Goal: Task Accomplishment & Management: Use online tool/utility

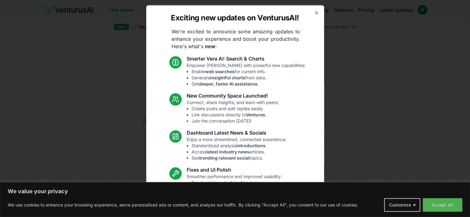
scroll to position [40, 0]
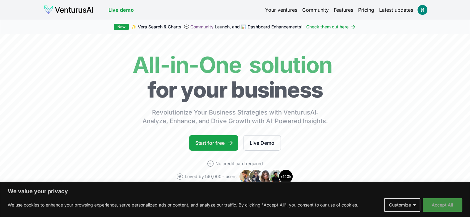
click at [443, 203] on button "Accept All" at bounding box center [442, 205] width 40 height 14
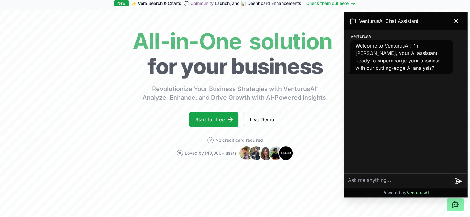
scroll to position [62, 0]
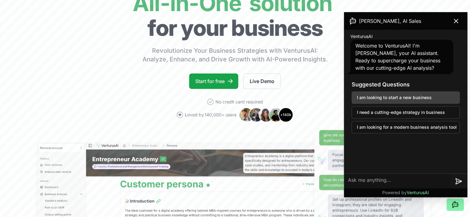
click at [412, 97] on button "I am looking to start a new business" at bounding box center [405, 97] width 108 height 12
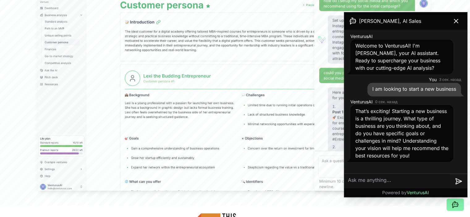
scroll to position [247, 0]
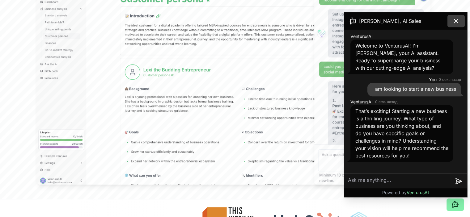
click at [456, 19] on icon at bounding box center [455, 20] width 7 height 7
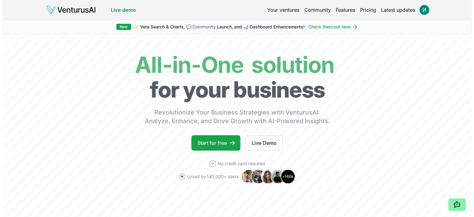
scroll to position [0, 0]
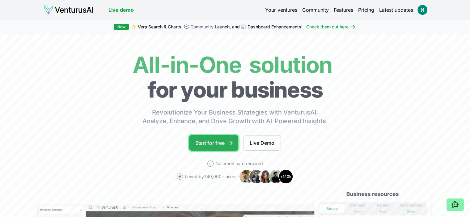
click at [212, 143] on link "Start for free" at bounding box center [213, 142] width 49 height 15
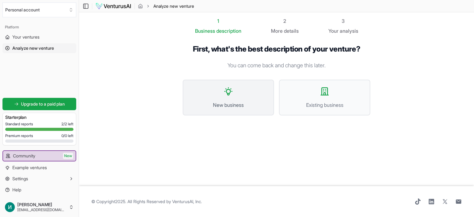
click at [225, 91] on icon at bounding box center [228, 91] width 7 height 7
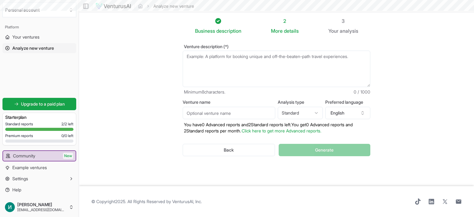
click at [212, 58] on textarea "Venture description (*)" at bounding box center [277, 69] width 188 height 36
type textarea "Ь"
click at [338, 110] on button "English" at bounding box center [347, 113] width 45 height 12
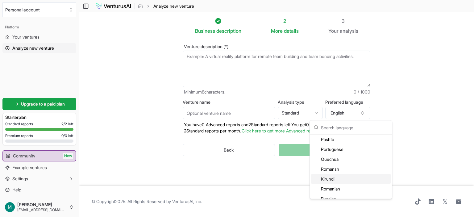
scroll to position [1297, 0]
click at [335, 169] on div "Russian" at bounding box center [351, 168] width 80 height 10
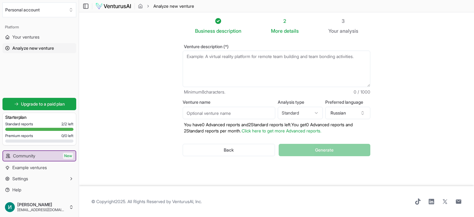
click at [222, 115] on input "Venture name" at bounding box center [229, 113] width 93 height 12
click at [305, 111] on html "We value your privacy We use cookies to enhance your browsing experience, serve…" at bounding box center [237, 108] width 474 height 217
click at [221, 72] on textarea "Venture description (*)" at bounding box center [277, 69] width 188 height 36
click at [225, 63] on textarea "Venture description (*)" at bounding box center [277, 69] width 188 height 36
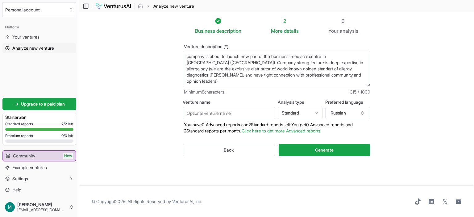
click at [254, 62] on textarea "company is about to launch new part of the business: mediacal centre in [GEOGRA…" at bounding box center [277, 69] width 188 height 36
click at [336, 74] on textarea "company is about to launch new part of the business: mediacal centre in [GEOGRA…" at bounding box center [277, 69] width 188 height 36
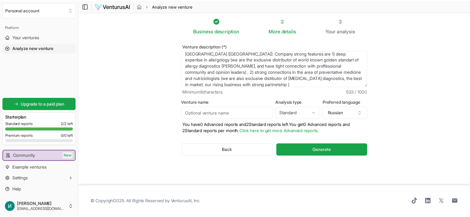
scroll to position [15, 0]
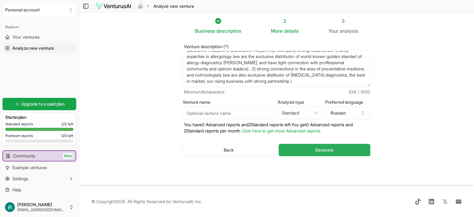
type textarea "company is about to launch new part of the business: mediacal centre in [GEOGRA…"
click at [333, 151] on span "Generate" at bounding box center [324, 150] width 19 height 6
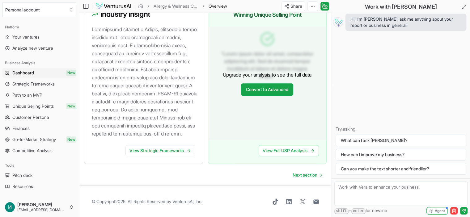
scroll to position [708, 0]
click at [176, 150] on link "View Strategic Frameworks" at bounding box center [160, 150] width 70 height 11
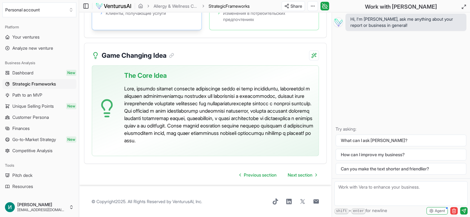
scroll to position [1595, 0]
click at [27, 95] on span "Path to an MVP" at bounding box center [27, 95] width 30 height 6
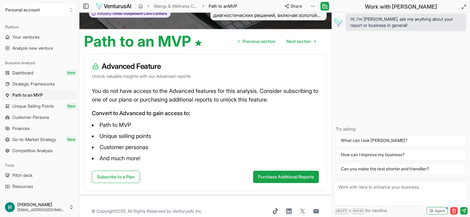
scroll to position [50, 0]
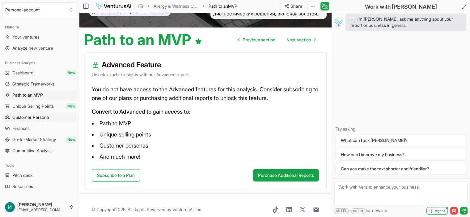
click at [36, 117] on span "Customer Persona" at bounding box center [30, 117] width 36 height 6
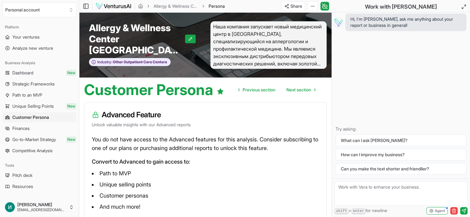
scroll to position [50, 0]
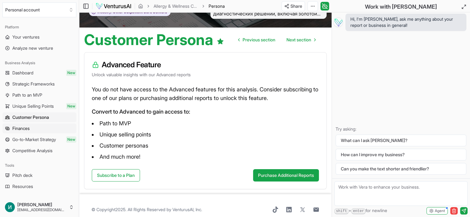
click at [30, 129] on span "Finances" at bounding box center [20, 128] width 17 height 6
